Goal: Check status: Check status

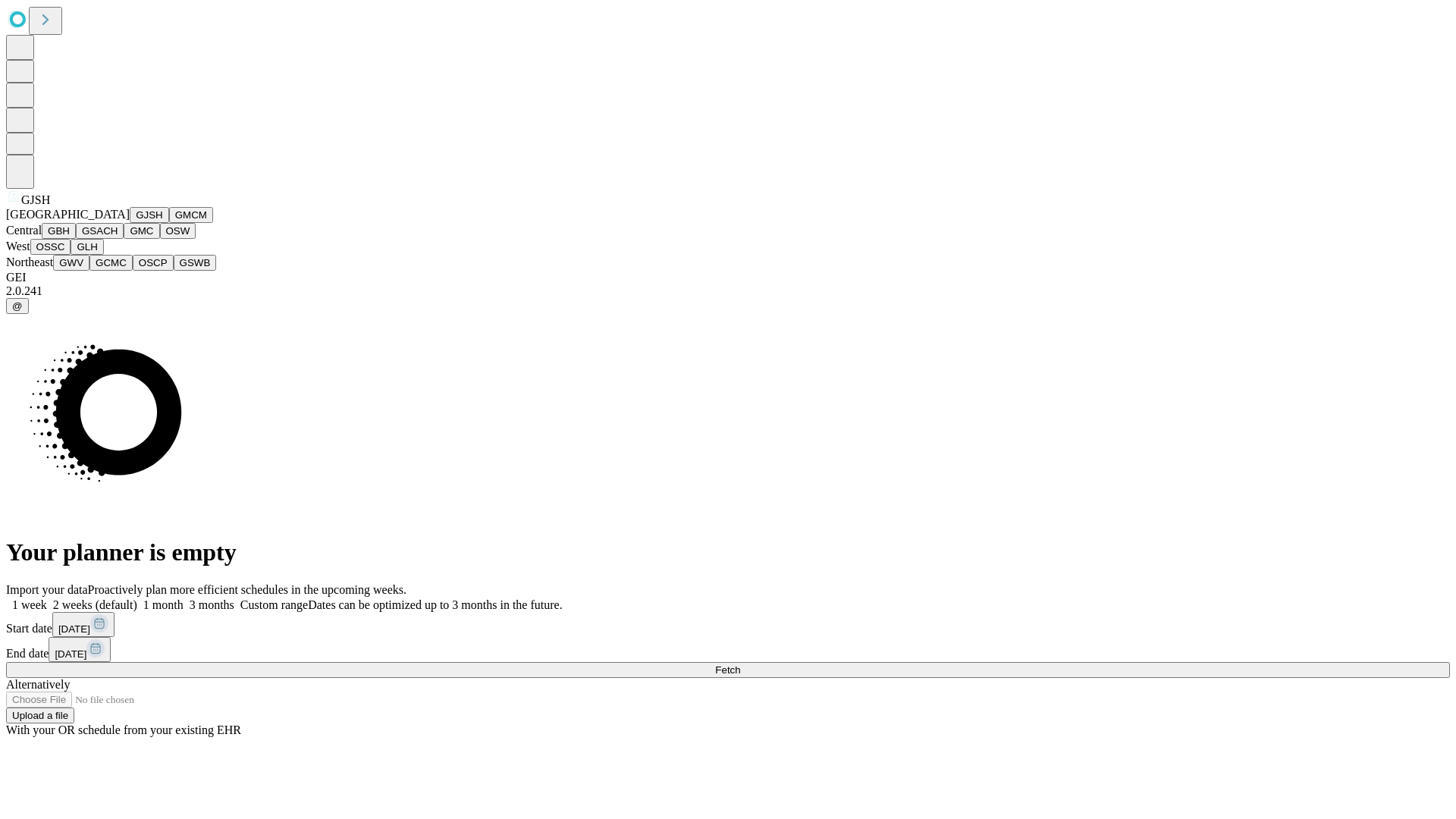
click at [130, 223] on button "GJSH" at bounding box center [149, 215] width 39 height 16
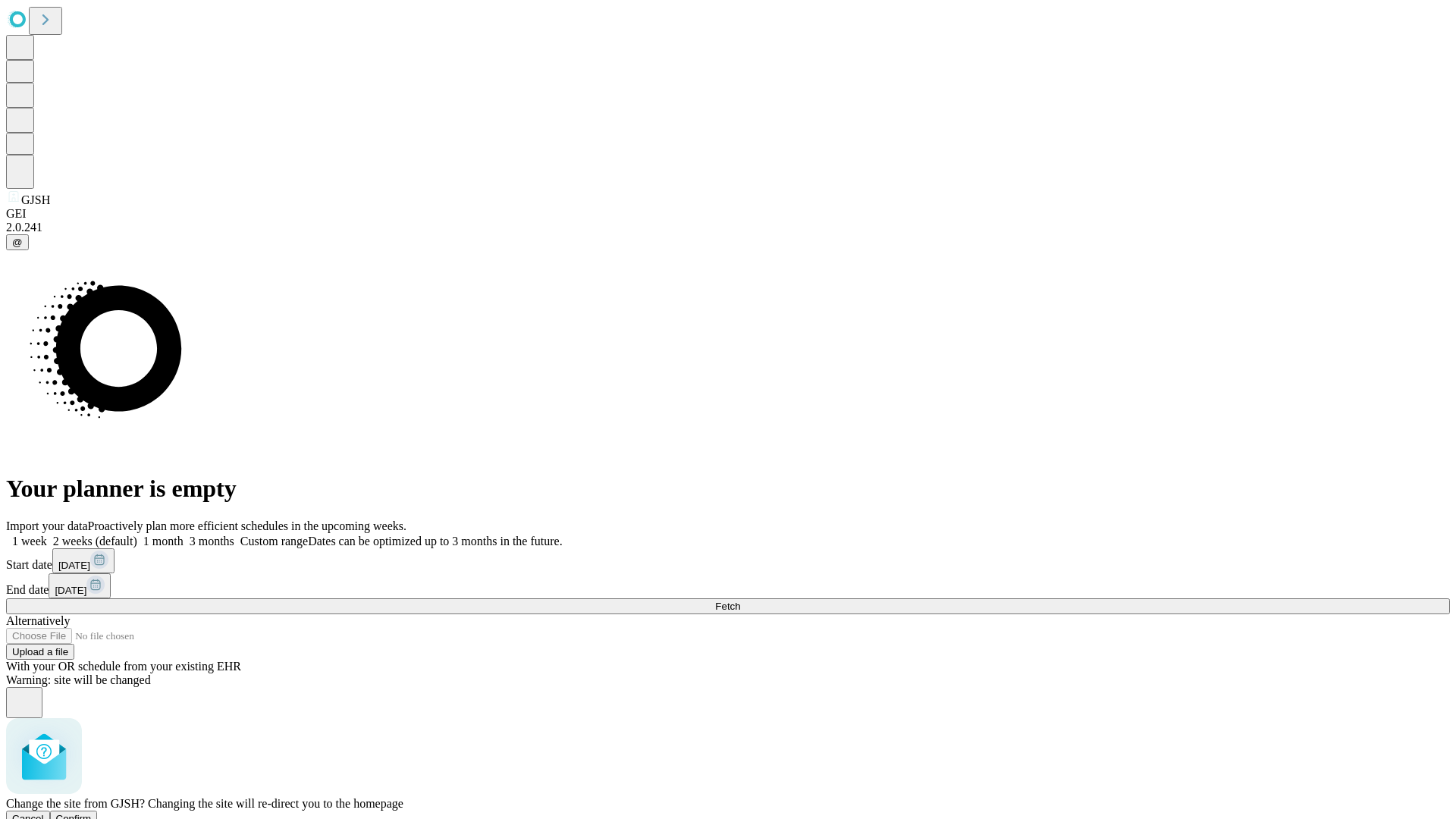
click at [92, 813] on span "Confirm" at bounding box center [74, 818] width 36 height 11
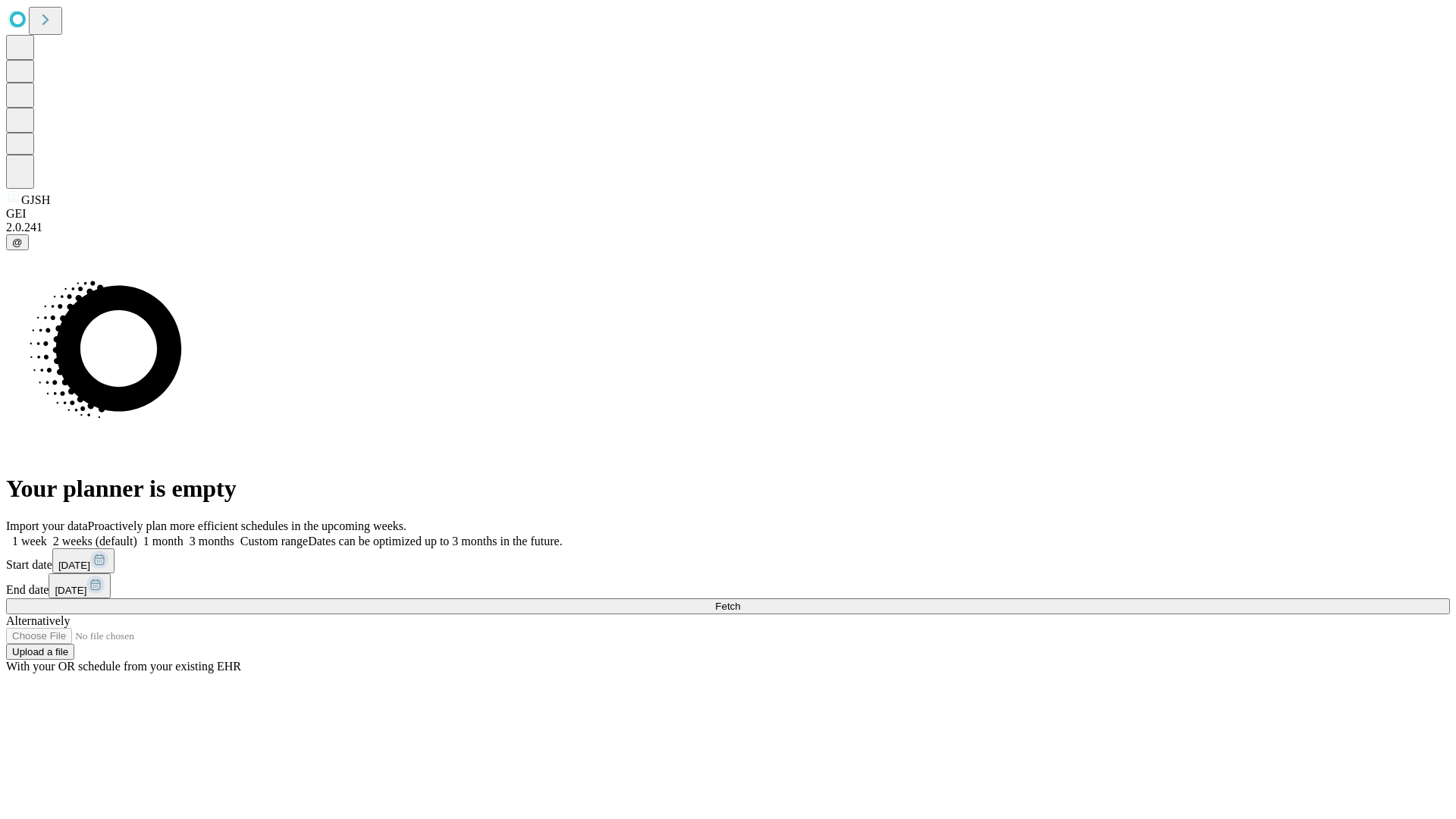
click at [47, 535] on label "1 week" at bounding box center [26, 541] width 41 height 13
click at [740, 601] on span "Fetch" at bounding box center [727, 606] width 25 height 11
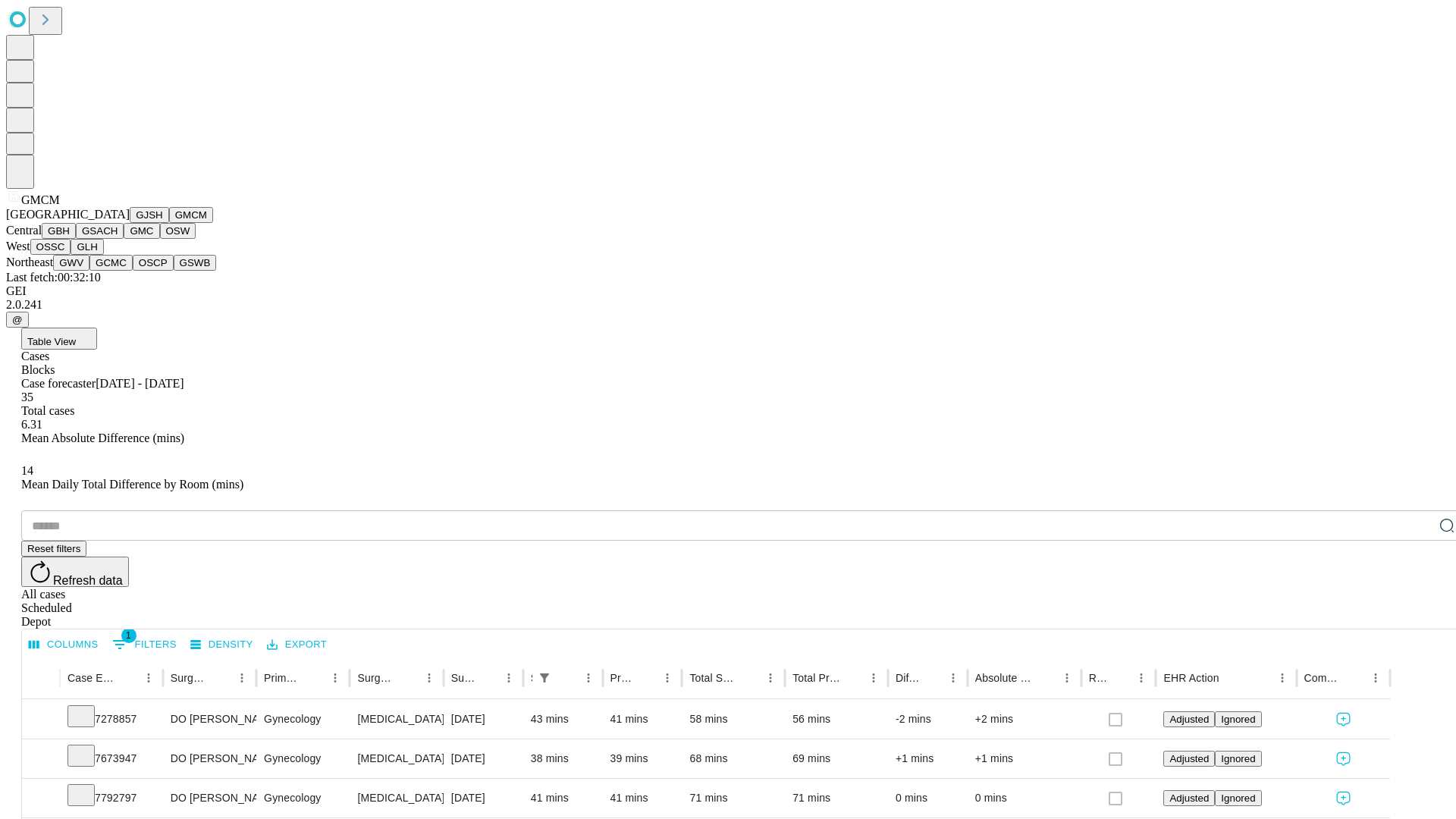
click at [76, 239] on button "GBH" at bounding box center [58, 231] width 34 height 16
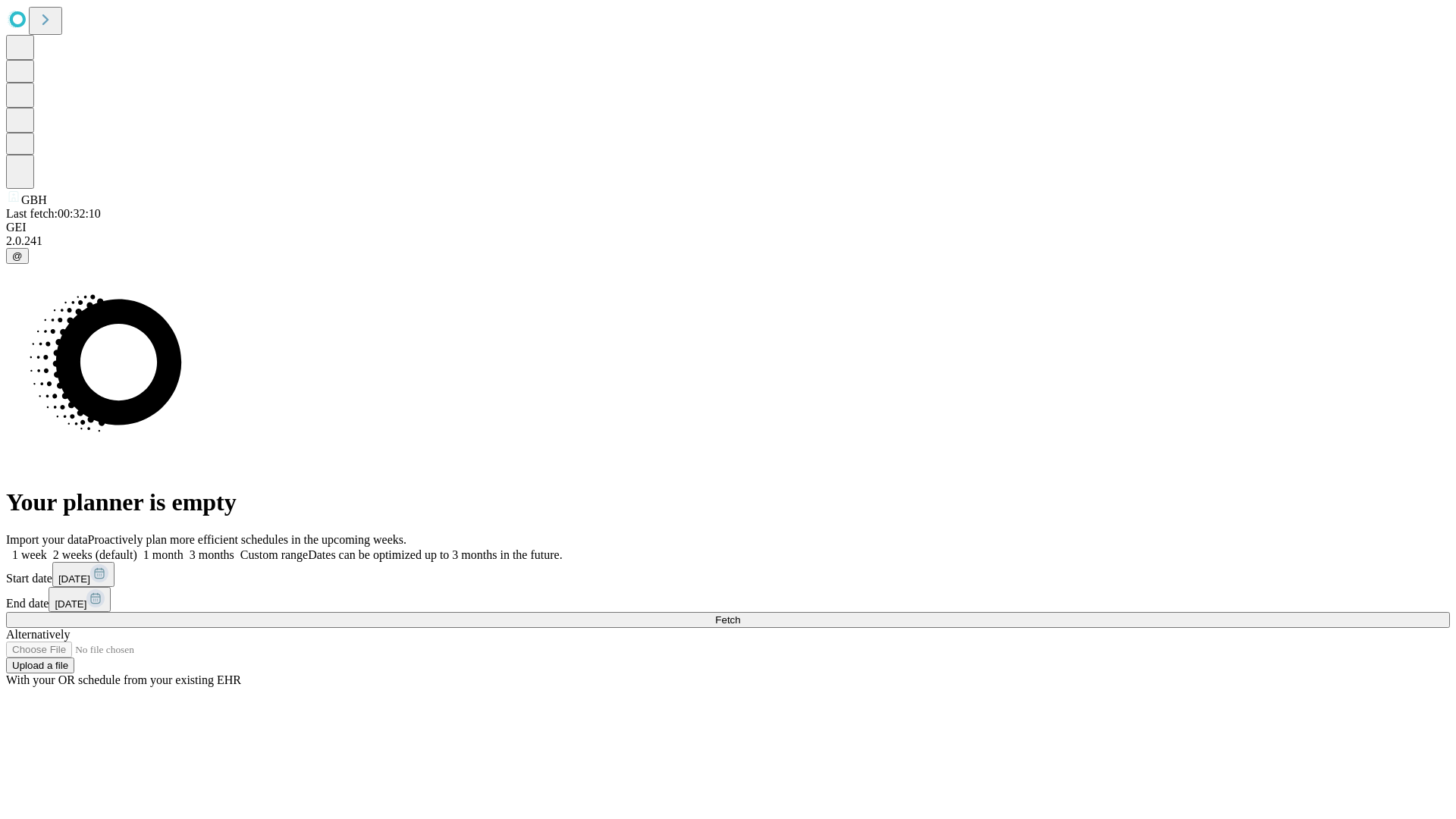
click at [47, 549] on label "1 week" at bounding box center [26, 555] width 41 height 13
click at [740, 614] on span "Fetch" at bounding box center [727, 620] width 25 height 11
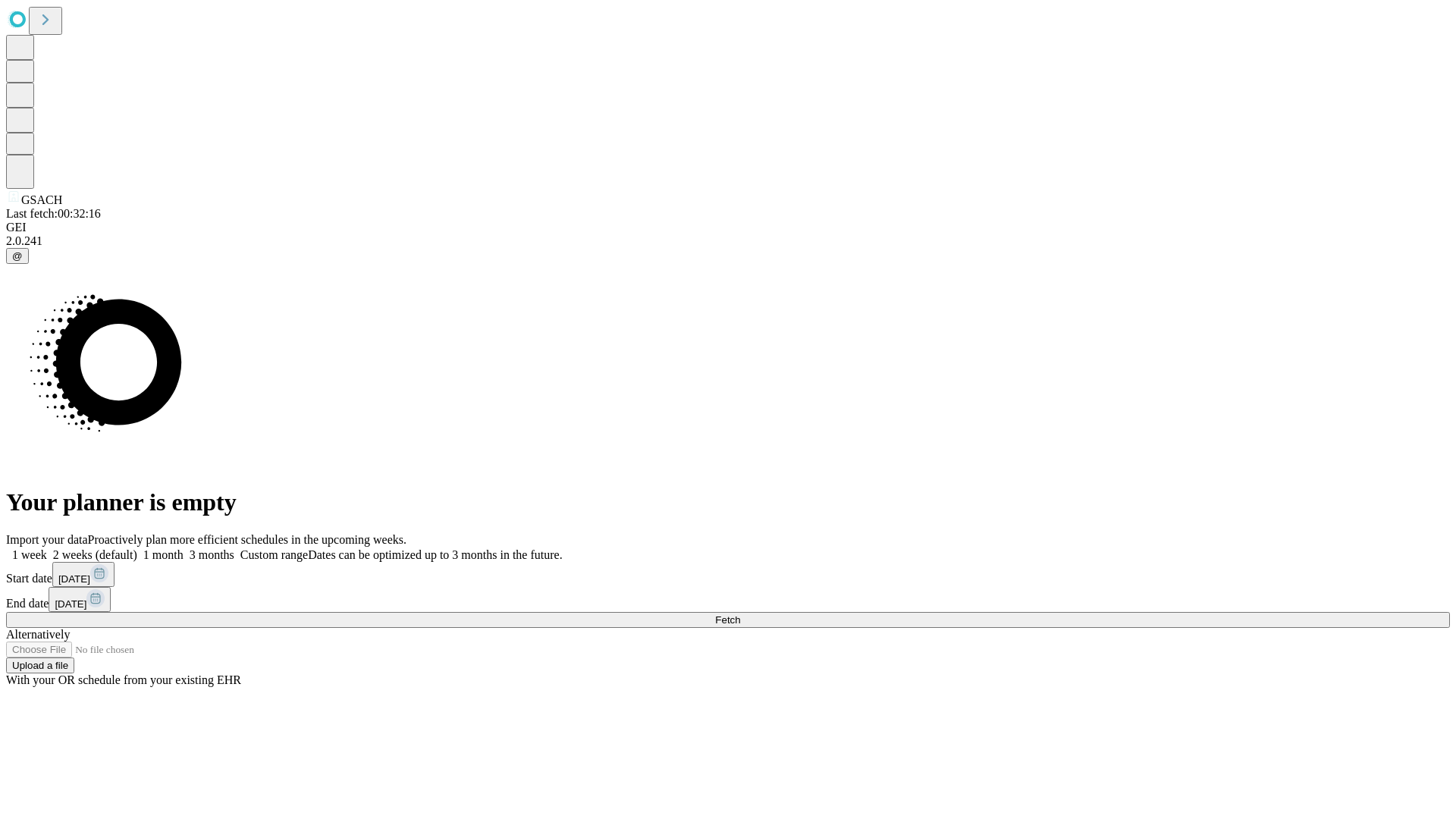
click at [47, 549] on label "1 week" at bounding box center [26, 555] width 41 height 13
click at [740, 614] on span "Fetch" at bounding box center [727, 620] width 25 height 11
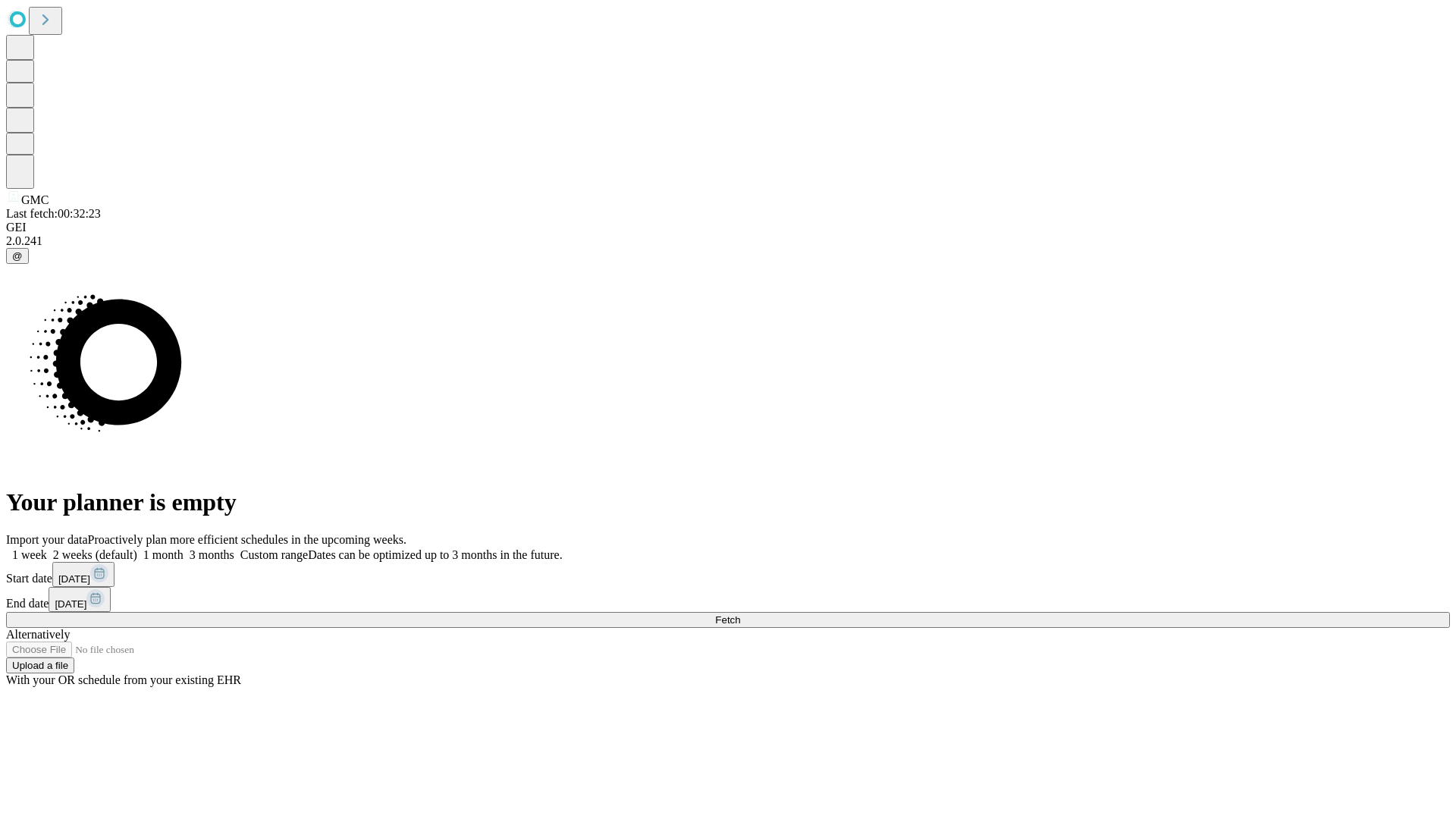
click at [740, 614] on span "Fetch" at bounding box center [727, 620] width 25 height 11
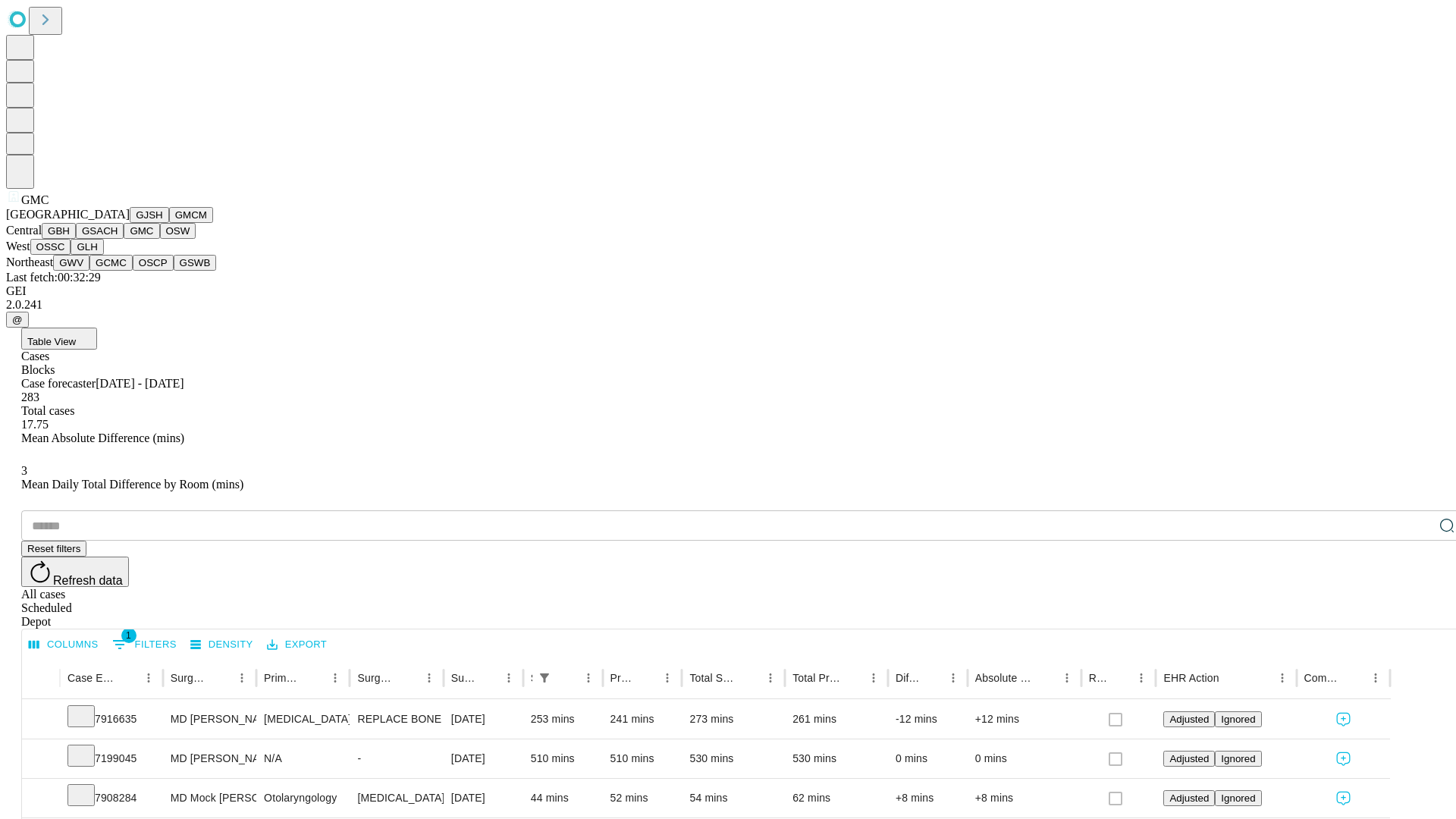
click at [160, 239] on button "OSW" at bounding box center [179, 231] width 37 height 16
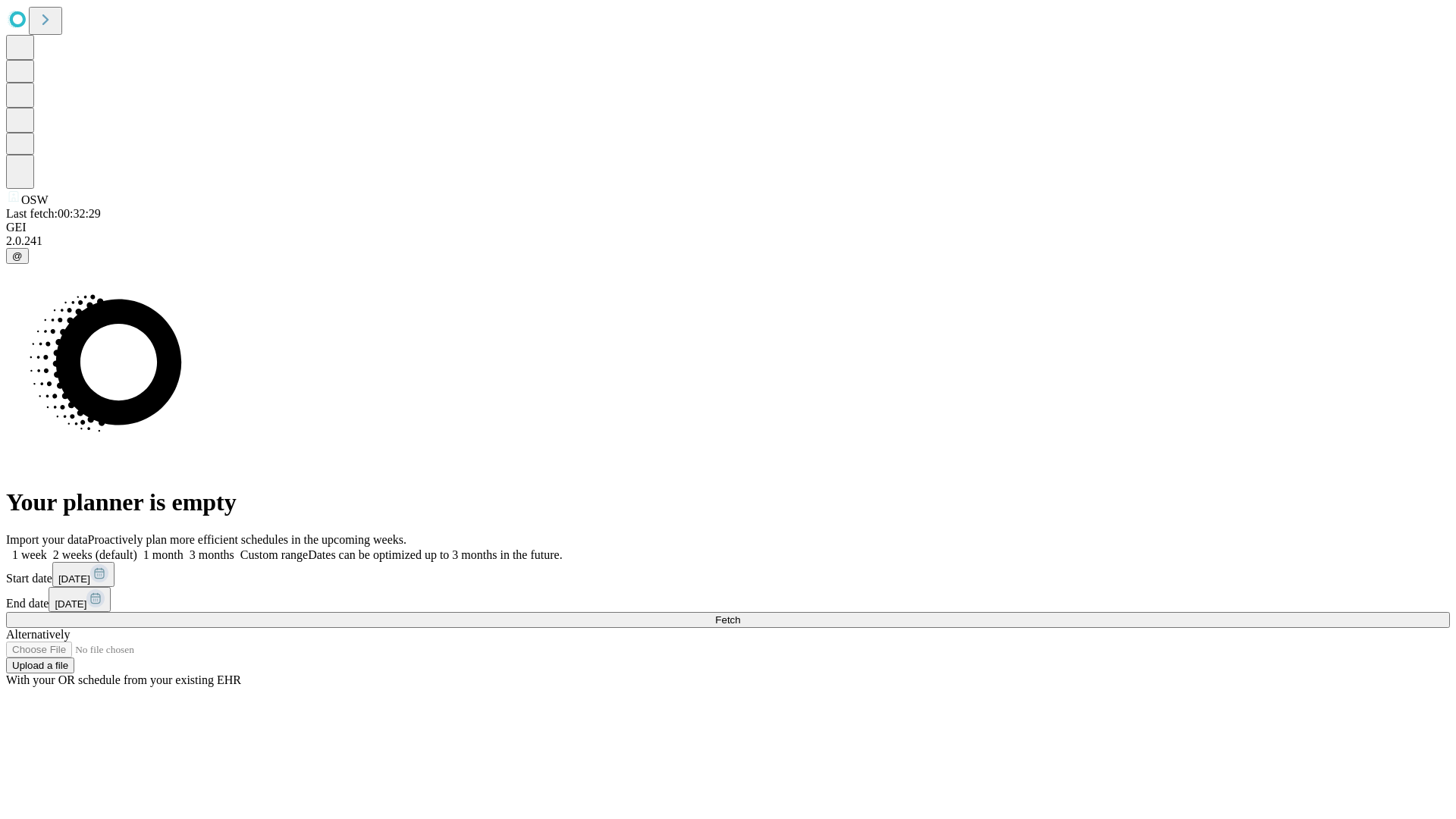
click at [47, 549] on label "1 week" at bounding box center [26, 555] width 41 height 13
click at [740, 614] on span "Fetch" at bounding box center [727, 620] width 25 height 11
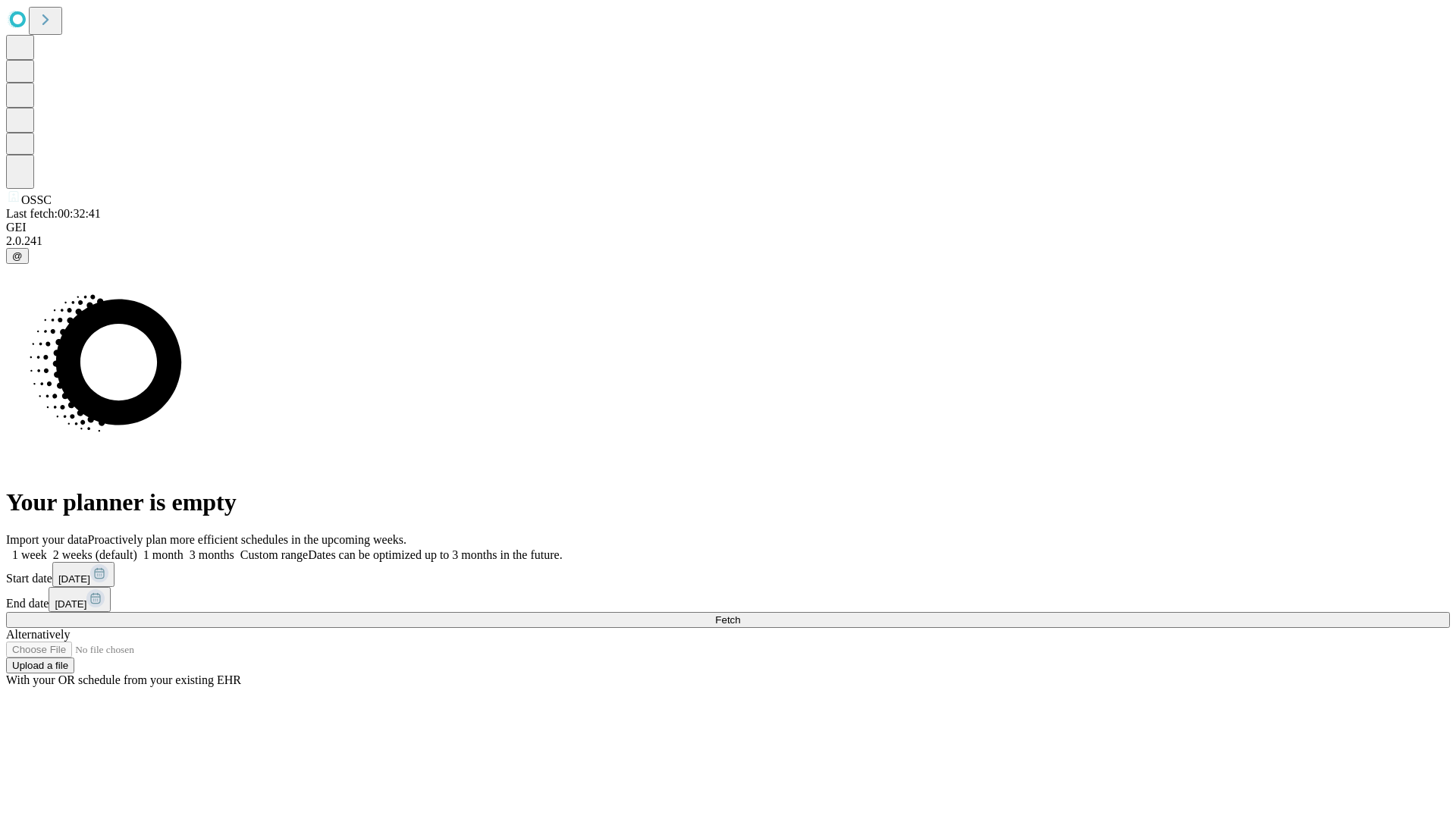
click at [740, 614] on span "Fetch" at bounding box center [727, 620] width 25 height 11
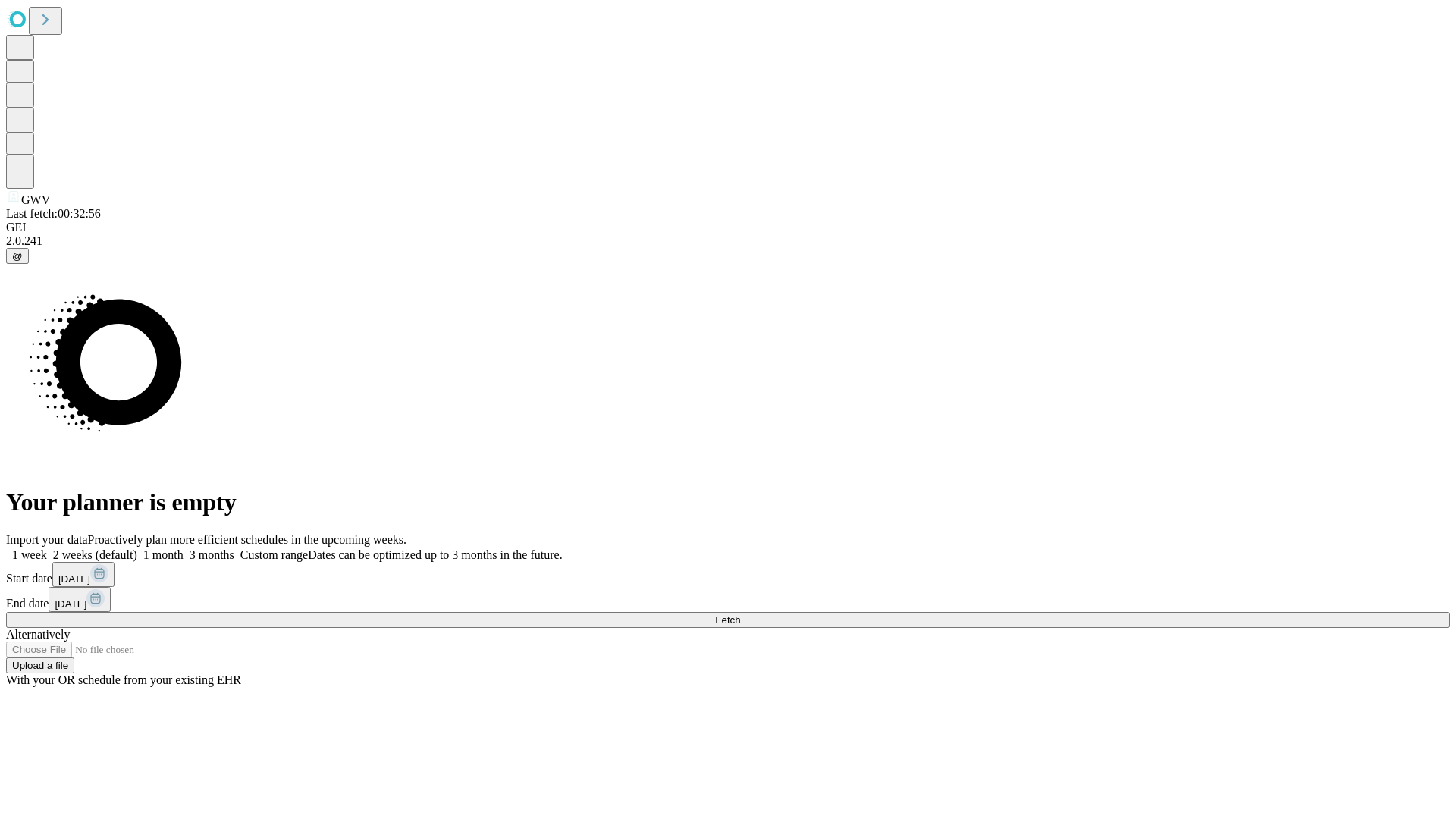
click at [47, 549] on label "1 week" at bounding box center [26, 555] width 41 height 13
click at [740, 614] on span "Fetch" at bounding box center [727, 620] width 25 height 11
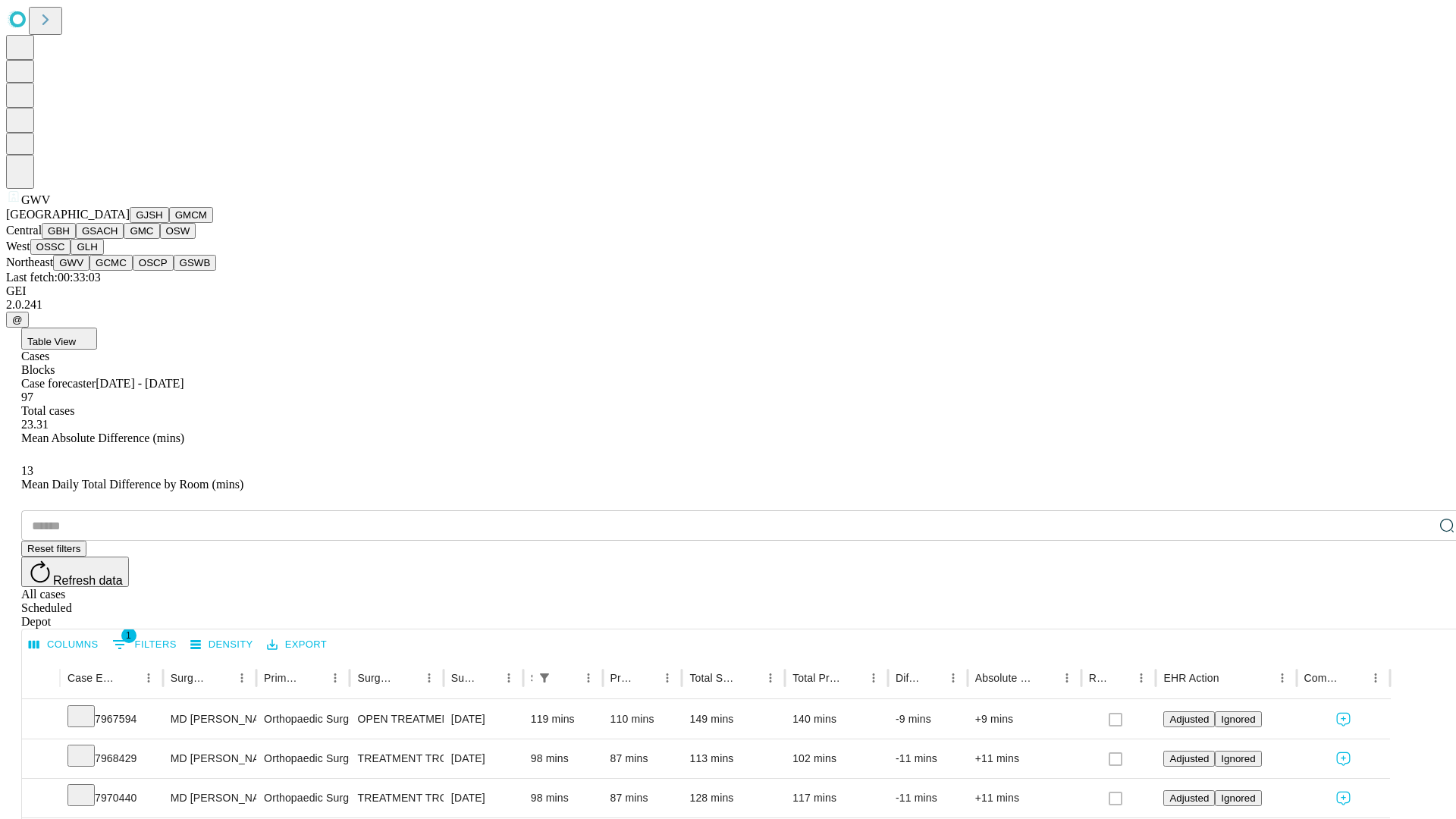
click at [117, 270] on button "GCMC" at bounding box center [111, 263] width 43 height 16
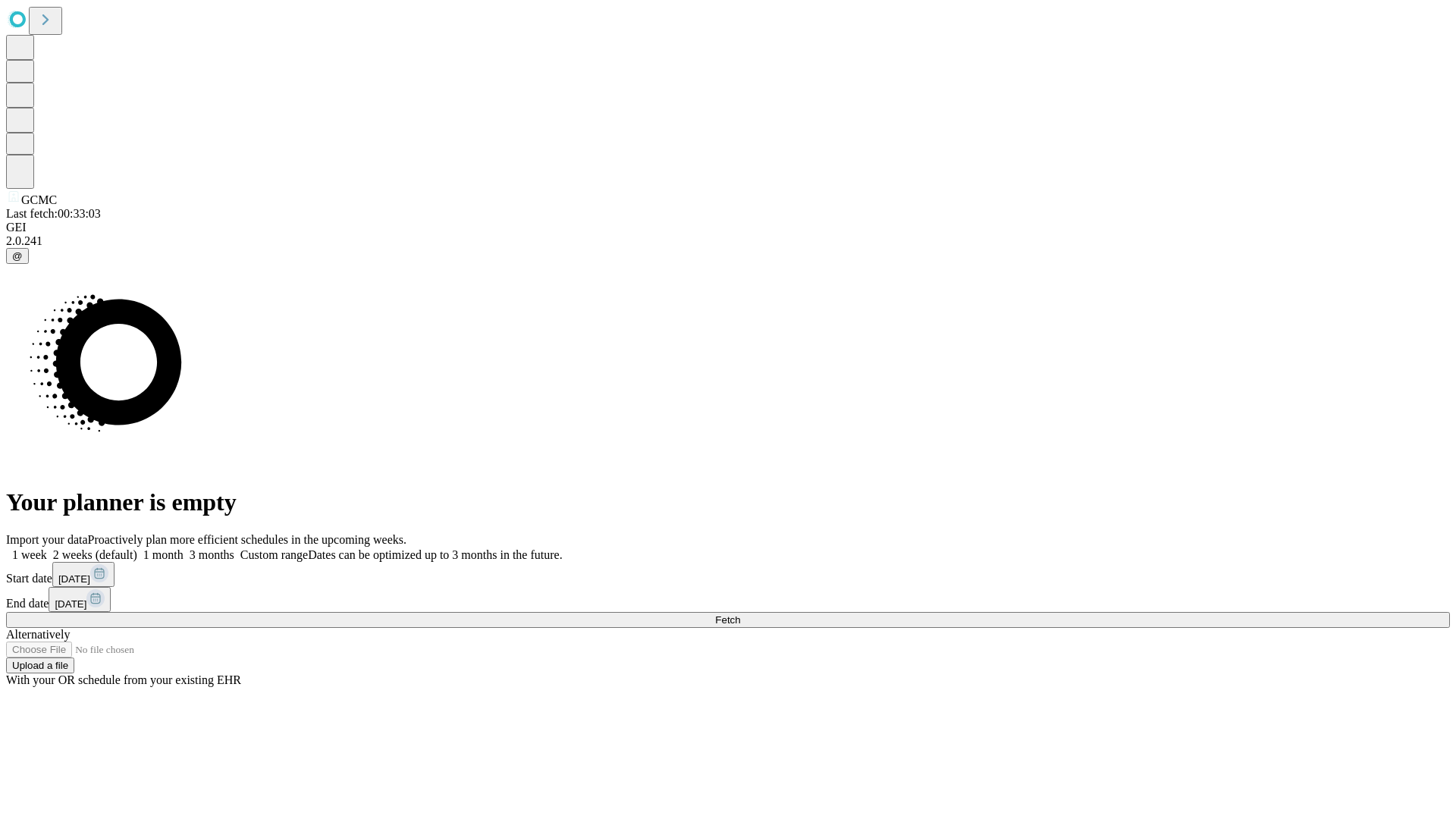
click at [47, 549] on label "1 week" at bounding box center [26, 555] width 41 height 13
click at [740, 614] on span "Fetch" at bounding box center [727, 620] width 25 height 11
